Goal: Information Seeking & Learning: Learn about a topic

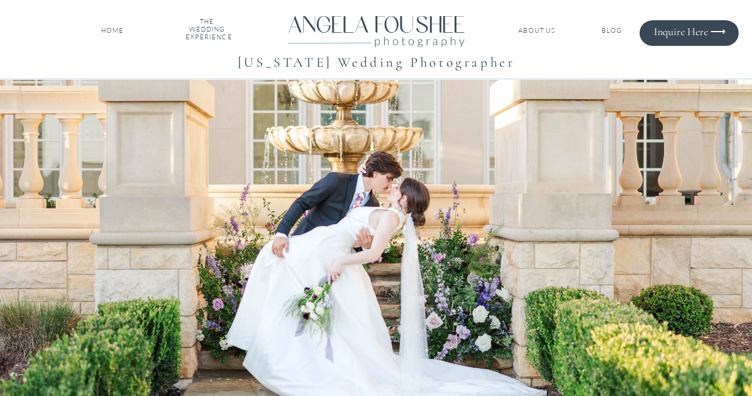
click at [543, 29] on nav "ABOUT US" at bounding box center [537, 31] width 40 height 8
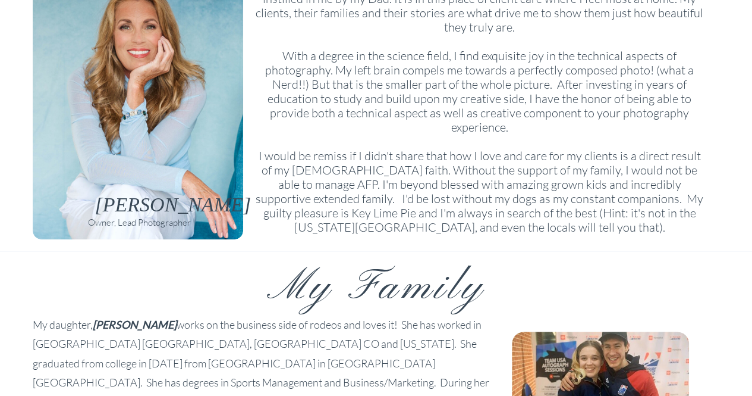
scroll to position [190, 0]
click at [478, 187] on p "As a young girl, a family legacy of "walking the extra mile, and going above an…" at bounding box center [480, 103] width 452 height 253
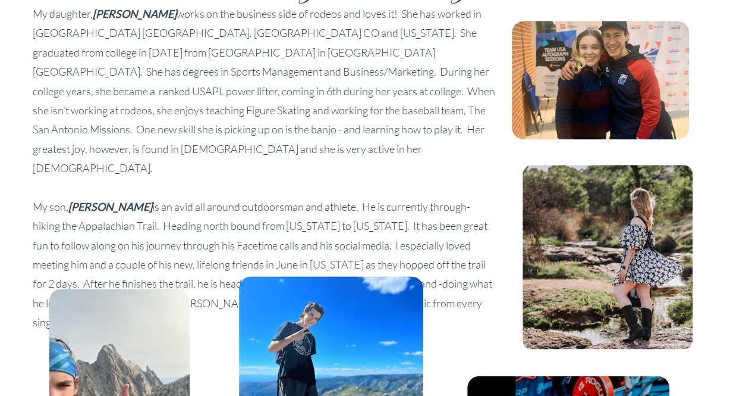
scroll to position [523, 0]
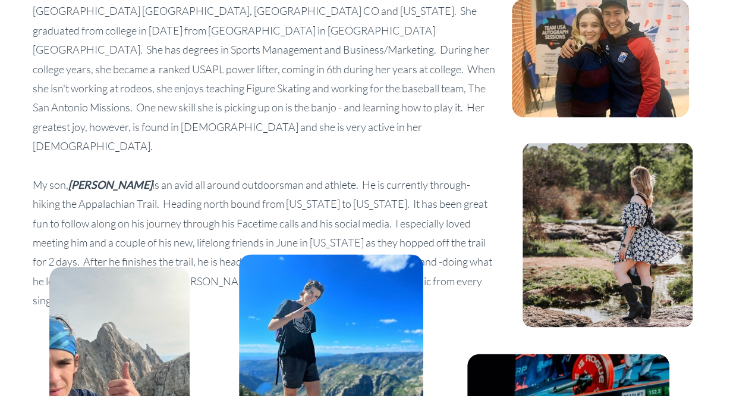
click at [333, 159] on p "My daughter, [PERSON_NAME] works on the business side of rodeos and loves it! S…" at bounding box center [265, 116] width 465 height 269
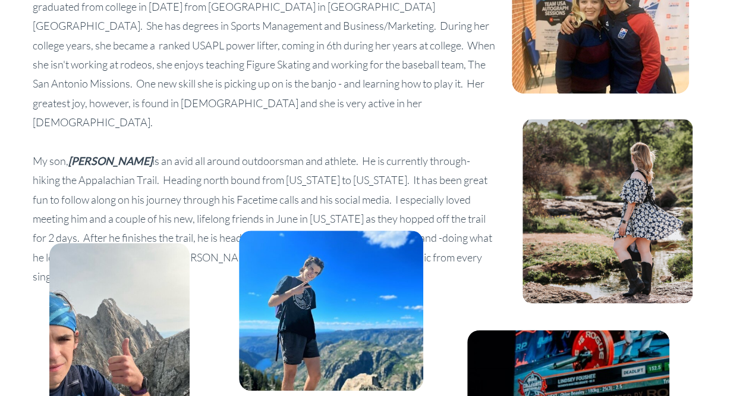
scroll to position [571, 0]
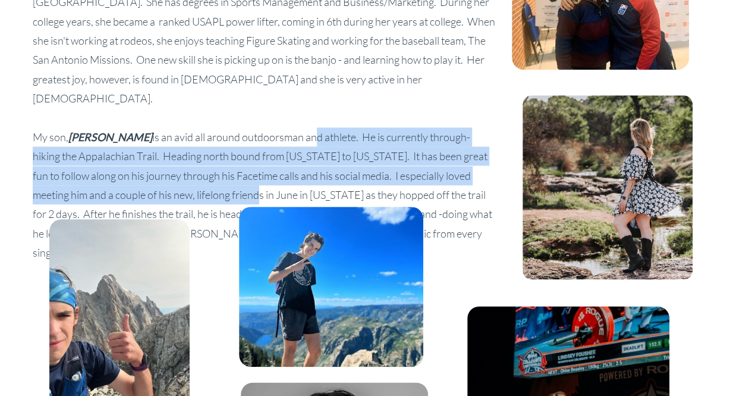
drag, startPoint x: 249, startPoint y: 96, endPoint x: 206, endPoint y: 153, distance: 70.9
click at [206, 153] on p "My daughter, [PERSON_NAME] works on the business side of rodeos and loves it! S…" at bounding box center [265, 69] width 465 height 269
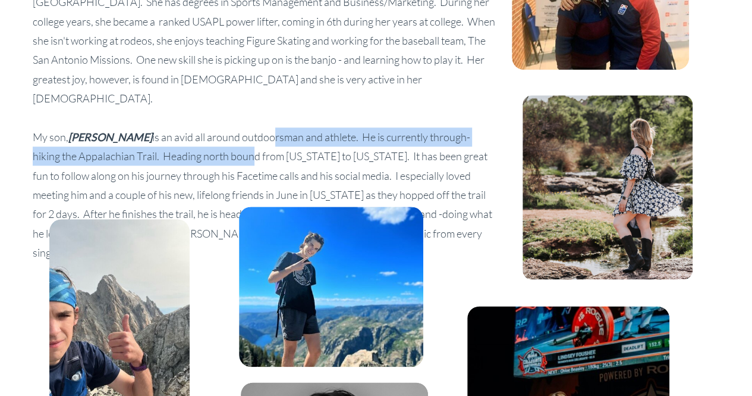
drag, startPoint x: 208, startPoint y: 95, endPoint x: 200, endPoint y: 111, distance: 18.6
click at [200, 111] on p "My daughter, [PERSON_NAME] works on the business side of rodeos and loves it! S…" at bounding box center [265, 69] width 465 height 269
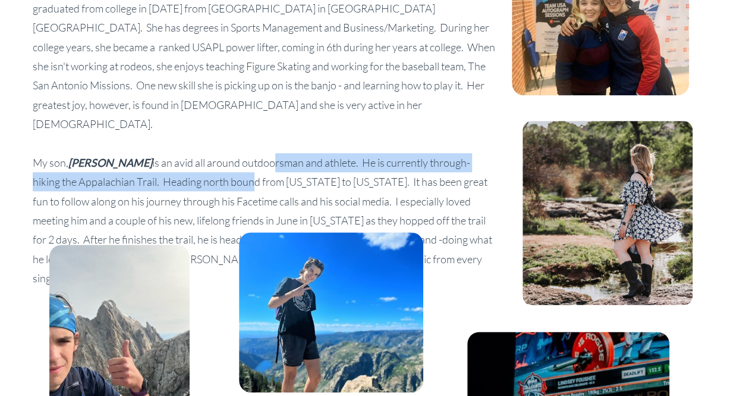
scroll to position [523, 0]
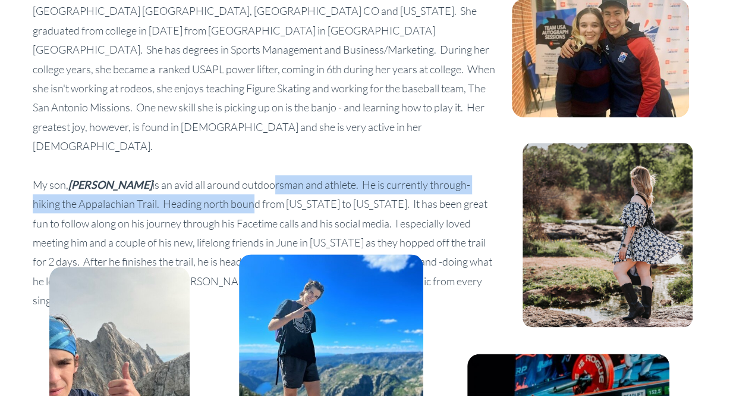
click at [228, 141] on p "My daughter, [PERSON_NAME] works on the business side of rodeos and loves it! S…" at bounding box center [265, 116] width 465 height 269
drag, startPoint x: 228, startPoint y: 141, endPoint x: 218, endPoint y: 163, distance: 24.5
click at [218, 163] on p "My daughter, [PERSON_NAME] works on the business side of rodeos and loves it! S…" at bounding box center [265, 116] width 465 height 269
click at [220, 167] on p "My daughter, [PERSON_NAME] works on the business side of rodeos and loves it! S…" at bounding box center [265, 116] width 465 height 269
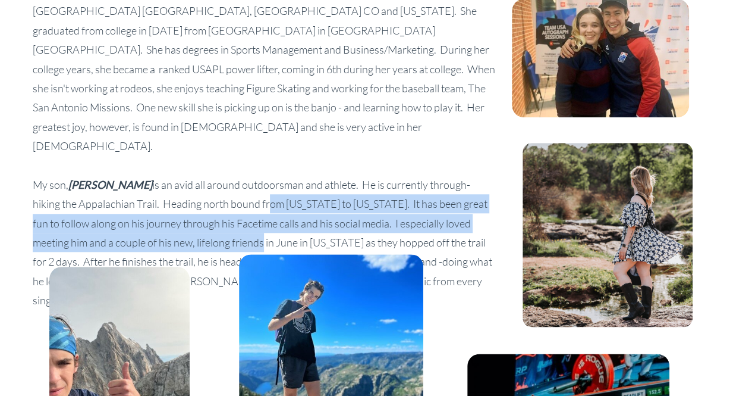
drag, startPoint x: 220, startPoint y: 167, endPoint x: 209, endPoint y: 202, distance: 36.9
click at [209, 202] on p "My daughter, [PERSON_NAME] works on the business side of rodeos and loves it! S…" at bounding box center [265, 116] width 465 height 269
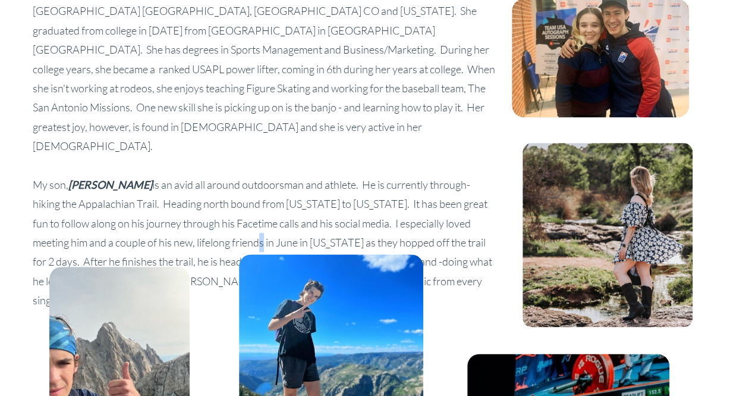
drag, startPoint x: 209, startPoint y: 202, endPoint x: 205, endPoint y: 211, distance: 10.4
click at [205, 211] on p "My daughter, [PERSON_NAME] works on the business side of rodeos and loves it! S…" at bounding box center [265, 116] width 465 height 269
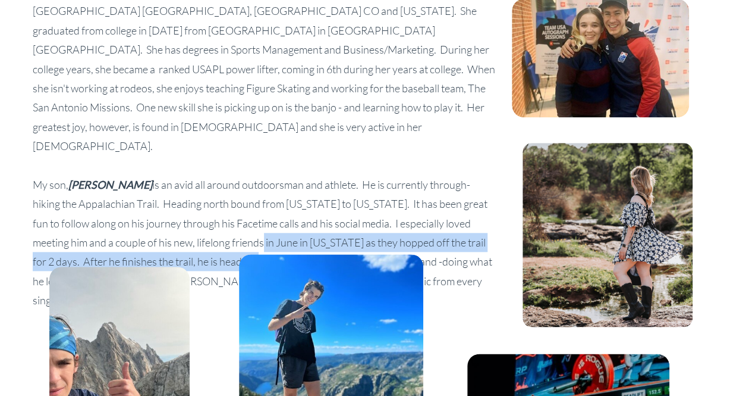
drag, startPoint x: 211, startPoint y: 202, endPoint x: 205, endPoint y: 217, distance: 16.6
click at [205, 217] on p "My daughter, [PERSON_NAME] works on the business side of rodeos and loves it! S…" at bounding box center [265, 116] width 465 height 269
click at [221, 208] on p "My daughter, [PERSON_NAME] works on the business side of rodeos and loves it! S…" at bounding box center [265, 116] width 465 height 269
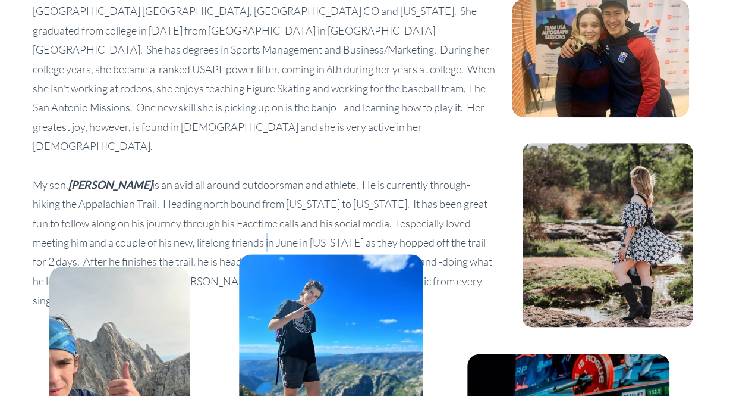
drag, startPoint x: 218, startPoint y: 202, endPoint x: 216, endPoint y: 210, distance: 8.5
click at [216, 210] on p "My daughter, [PERSON_NAME] works on the business side of rodeos and loves it! S…" at bounding box center [265, 116] width 465 height 269
click at [192, 225] on p "My daughter, [PERSON_NAME] works on the business side of rodeos and loves it! S…" at bounding box center [265, 116] width 465 height 269
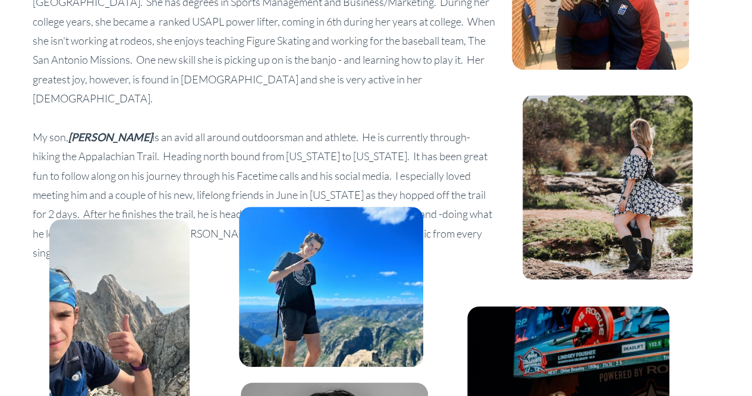
scroll to position [547, 0]
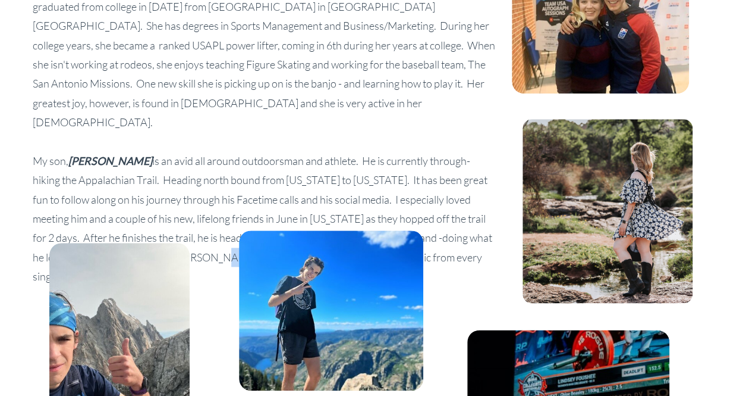
drag, startPoint x: 193, startPoint y: 217, endPoint x: 178, endPoint y: 215, distance: 15.1
click at [178, 215] on p "My daughter, [PERSON_NAME] works on the business side of rodeos and loves it! S…" at bounding box center [265, 92] width 465 height 269
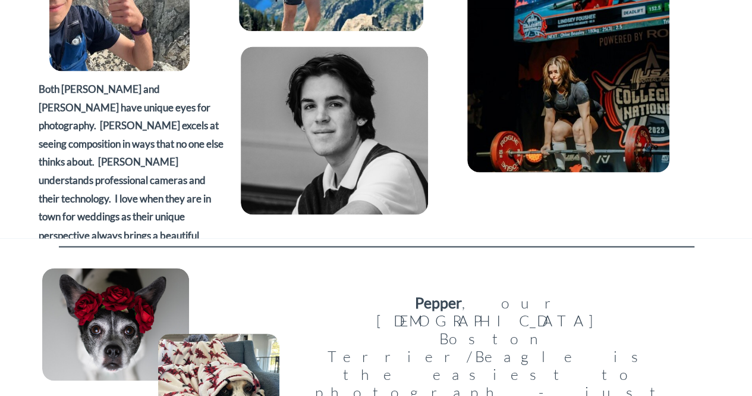
scroll to position [928, 0]
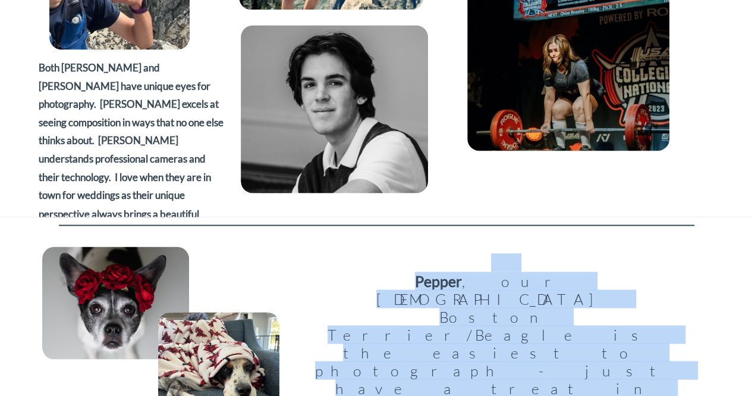
drag, startPoint x: 492, startPoint y: 315, endPoint x: 502, endPoint y: 263, distance: 52.1
click at [502, 263] on p "Pepper , our [DEMOGRAPHIC_DATA] Boston Terrier/Beagle is the easiest to photogr…" at bounding box center [491, 341] width 361 height 176
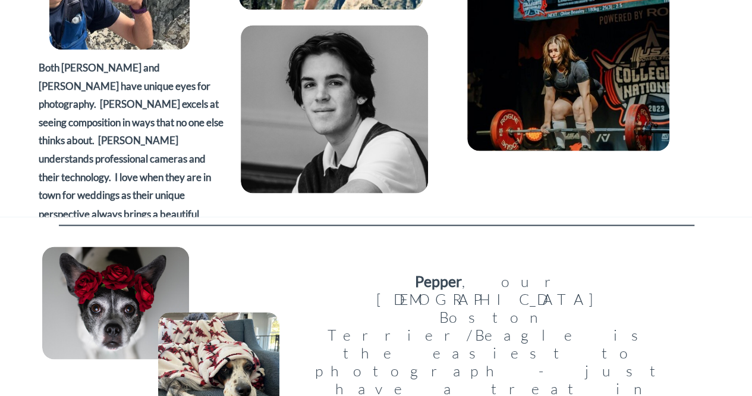
click at [604, 106] on div at bounding box center [569, 50] width 202 height 202
